Goal: Information Seeking & Learning: Learn about a topic

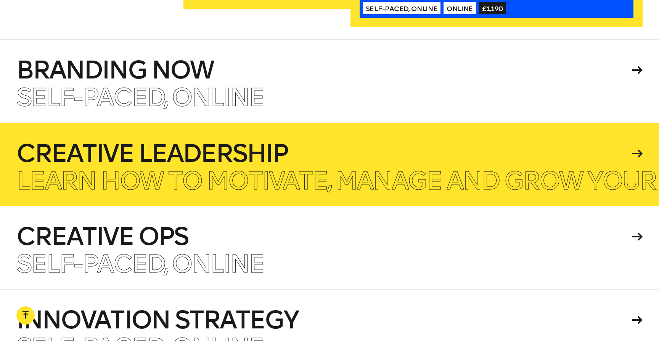
scroll to position [1806, 0]
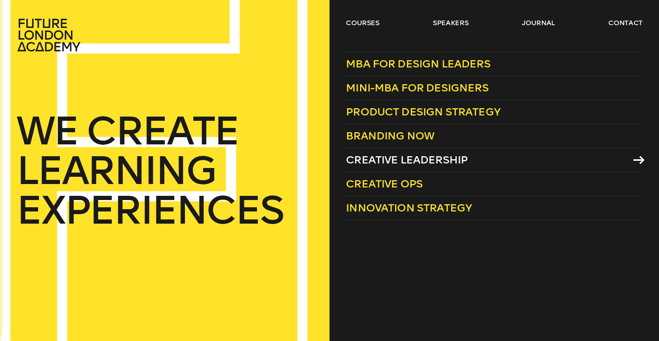
click at [398, 162] on span "Creative Leadership" at bounding box center [407, 160] width 122 height 13
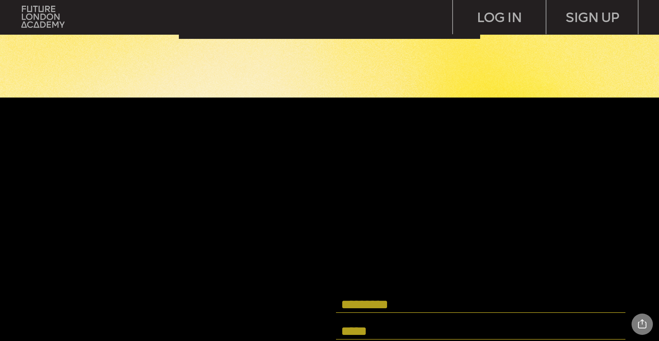
scroll to position [2484, 0]
